Goal: Complete application form: Complete application form

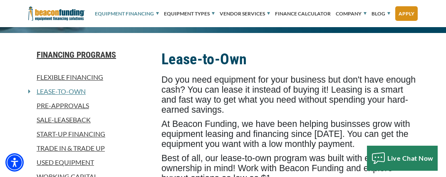
scroll to position [213, 0]
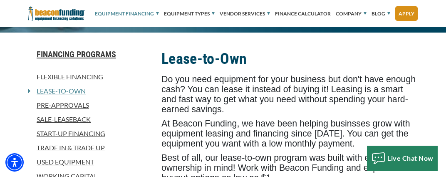
click at [93, 79] on link "Flexible Financing" at bounding box center [89, 77] width 123 height 10
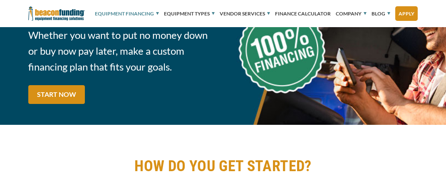
click at [43, 97] on link "START NOW" at bounding box center [56, 94] width 57 height 19
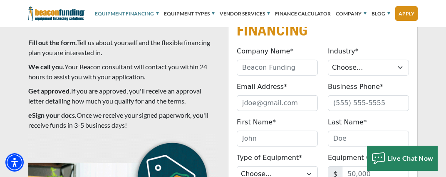
scroll to position [2936, 0]
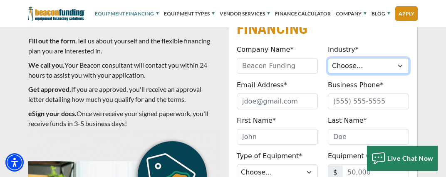
click at [350, 62] on select "Choose... Towing Landscape/Hardscape Decorated Apparel Septic Light Constructio…" at bounding box center [368, 66] width 81 height 16
select select "6"
click at [328, 58] on select "Choose... Towing Landscape/Hardscape Decorated Apparel Septic Light Constructio…" at bounding box center [368, 66] width 81 height 16
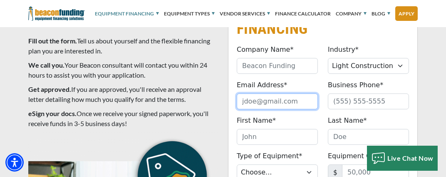
click at [282, 95] on input "Email Address*" at bounding box center [277, 101] width 81 height 16
type input "[EMAIL_ADDRESS][DOMAIN_NAME]"
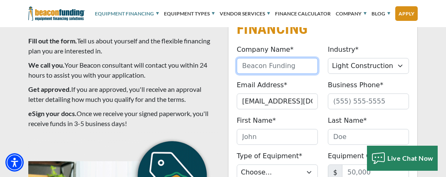
type input "[PERSON_NAME]"
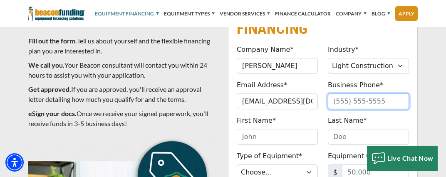
type input "7062637043"
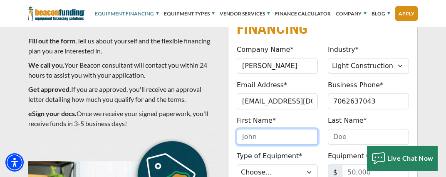
type input "[PERSON_NAME]"
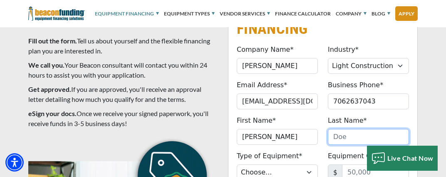
type input "[PERSON_NAME]"
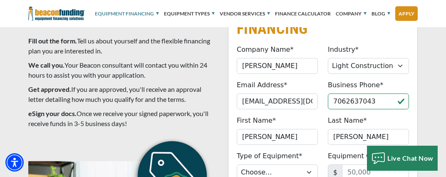
type input "[PHONE_NUMBER]"
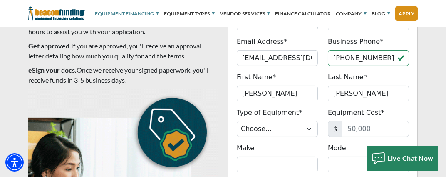
scroll to position [2981, 0]
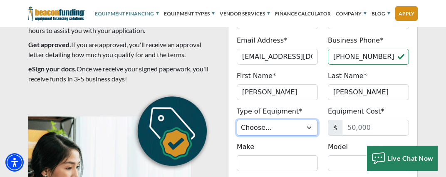
click at [305, 124] on select "Choose... Backhoe Boom/Bucket Truck Chipper Commercial Mower Crane DTG/DTF Prin…" at bounding box center [277, 127] width 81 height 16
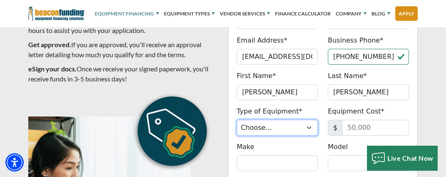
select select "25"
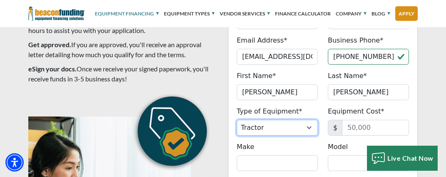
click at [237, 119] on select "Choose... Backhoe Boom/Bucket Truck Chipper Commercial Mower Crane DTG/DTF Prin…" at bounding box center [277, 127] width 81 height 16
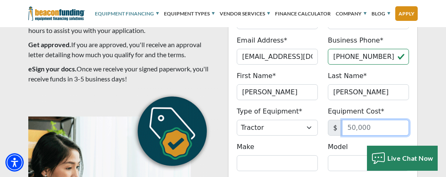
click at [346, 119] on input "Equipment Cost*" at bounding box center [375, 127] width 67 height 16
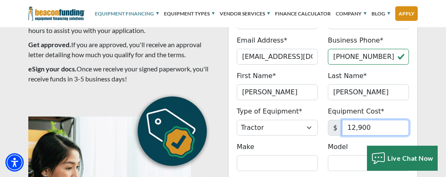
type input "12,900"
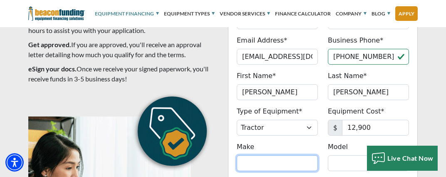
click at [298, 158] on input "Make" at bounding box center [277, 163] width 81 height 16
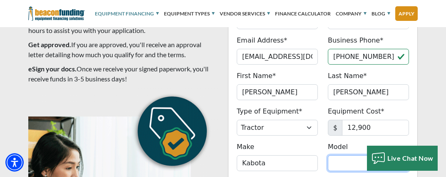
click at [335, 157] on input "Model" at bounding box center [368, 163] width 81 height 16
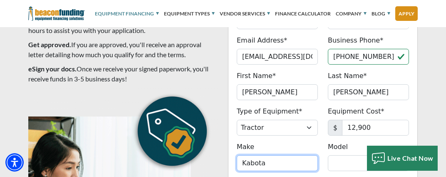
click at [294, 155] on input "Kabota" at bounding box center [277, 163] width 81 height 16
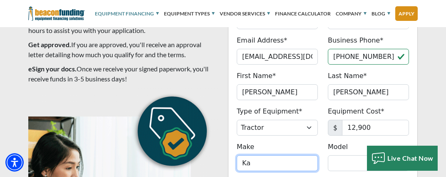
type input "K"
type input "Bobcat"
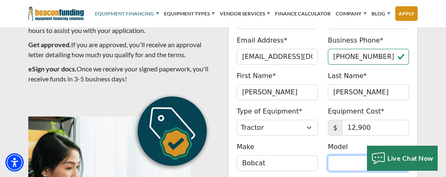
click at [346, 156] on input "Model" at bounding box center [368, 163] width 81 height 16
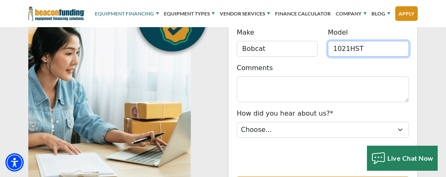
scroll to position [3097, 0]
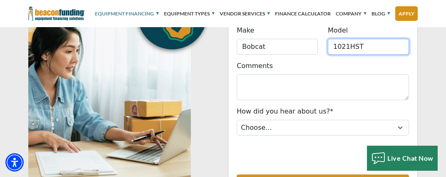
type input "1021HST"
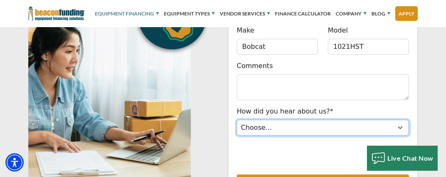
click at [300, 119] on select "Choose... Internet Search Vendor Referral Word of Mouth Client Referral Email E…" at bounding box center [323, 127] width 172 height 16
select select "5"
click at [237, 119] on select "Choose... Internet Search Vendor Referral Word of Mouth Client Referral Email E…" at bounding box center [323, 127] width 172 height 16
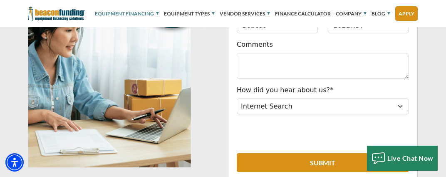
scroll to position [3119, 0]
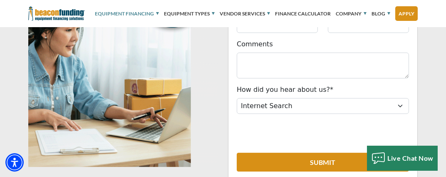
click at [279, 152] on button "Submit" at bounding box center [323, 161] width 172 height 19
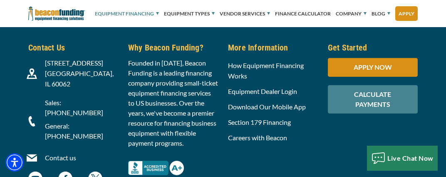
scroll to position [3285, 0]
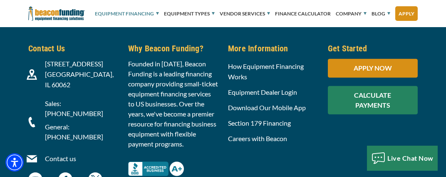
click at [363, 97] on div "CALCULATE PAYMENTS" at bounding box center [373, 100] width 90 height 28
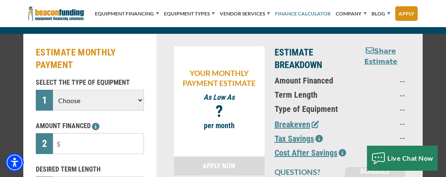
scroll to position [98, 0]
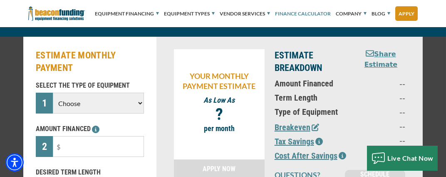
click at [120, 107] on select "Choose Backhoe Boom/Bucket Truck Chipper Commercial Mower Crane DTG/DTF Printin…" at bounding box center [98, 102] width 91 height 21
select select "25"
click at [53, 92] on select "Choose Backhoe Boom/Bucket Truck Chipper Commercial Mower Crane DTG/DTF Printin…" at bounding box center [98, 102] width 91 height 21
click at [88, 146] on input "text" at bounding box center [98, 146] width 91 height 21
type input "$12,000"
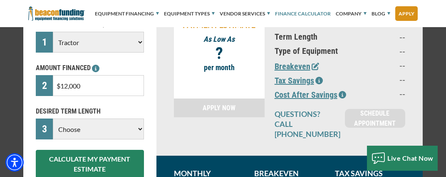
scroll to position [162, 0]
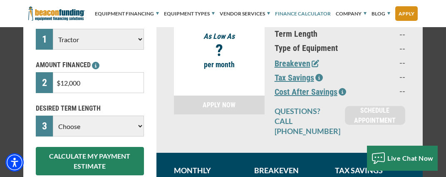
click at [120, 127] on select "Choose 36 Months 48 Months 60 Months" at bounding box center [98, 125] width 91 height 21
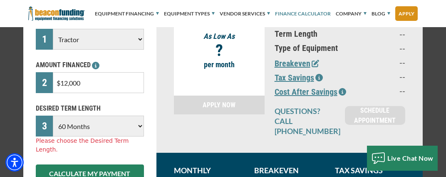
click at [53, 115] on select "Choose 36 Months 48 Months 60 Months" at bounding box center [98, 125] width 91 height 21
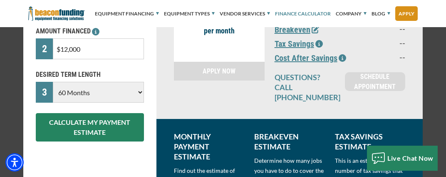
scroll to position [196, 0]
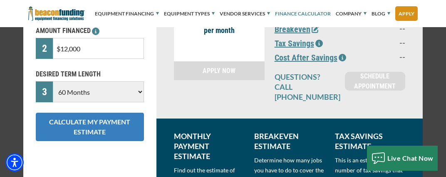
click at [102, 126] on button "CALCULATE MY PAYMENT ESTIMATE" at bounding box center [90, 126] width 108 height 28
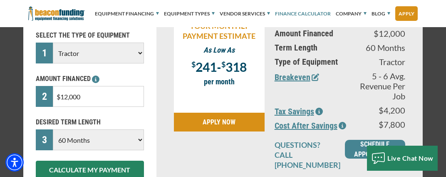
scroll to position [147, 0]
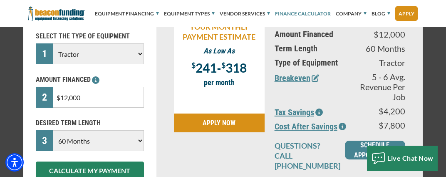
click at [140, 141] on select "Choose 36 Months 48 Months 60 Months" at bounding box center [98, 140] width 91 height 21
select select "36"
click at [53, 130] on select "Choose 36 Months 48 Months 60 Months" at bounding box center [98, 140] width 91 height 21
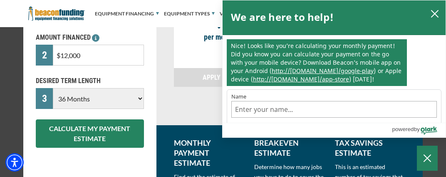
scroll to position [190, 0]
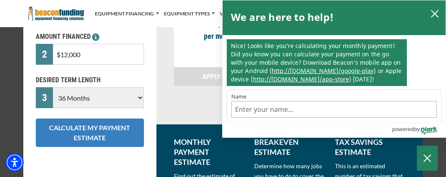
click at [100, 135] on button "CALCULATE MY PAYMENT ESTIMATE" at bounding box center [90, 132] width 108 height 28
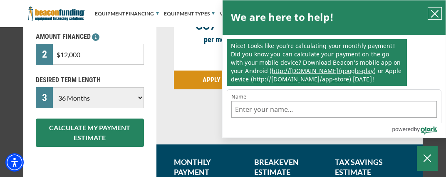
click at [437, 15] on icon "close chatbox" at bounding box center [435, 13] width 7 height 7
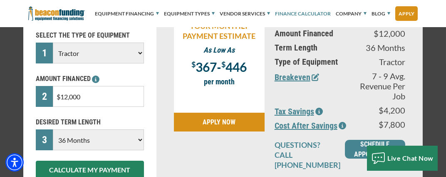
scroll to position [148, 0]
